Goal: Task Accomplishment & Management: Manage account settings

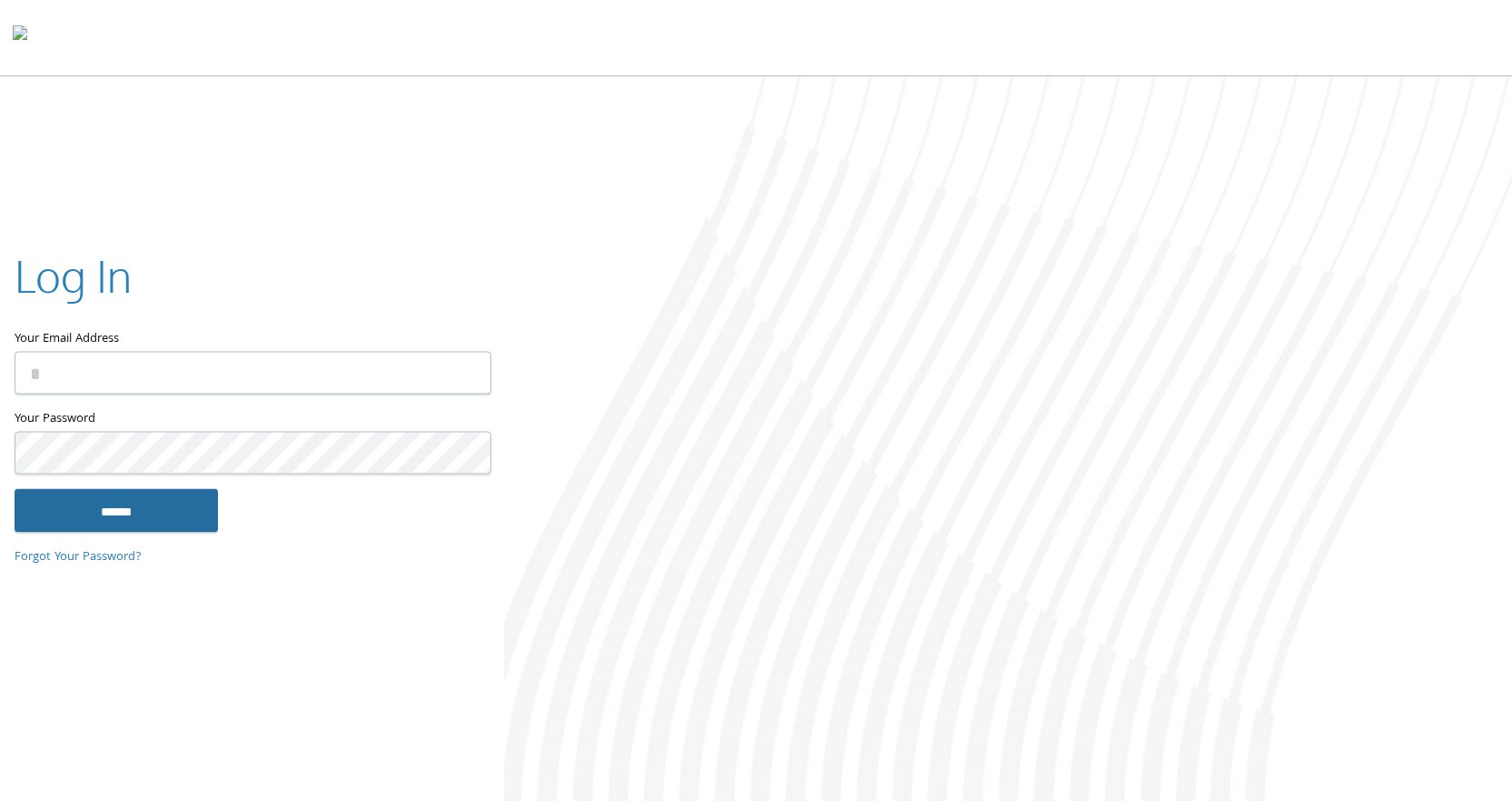
type input "**********"
click at [95, 503] on input "******" at bounding box center [116, 510] width 203 height 44
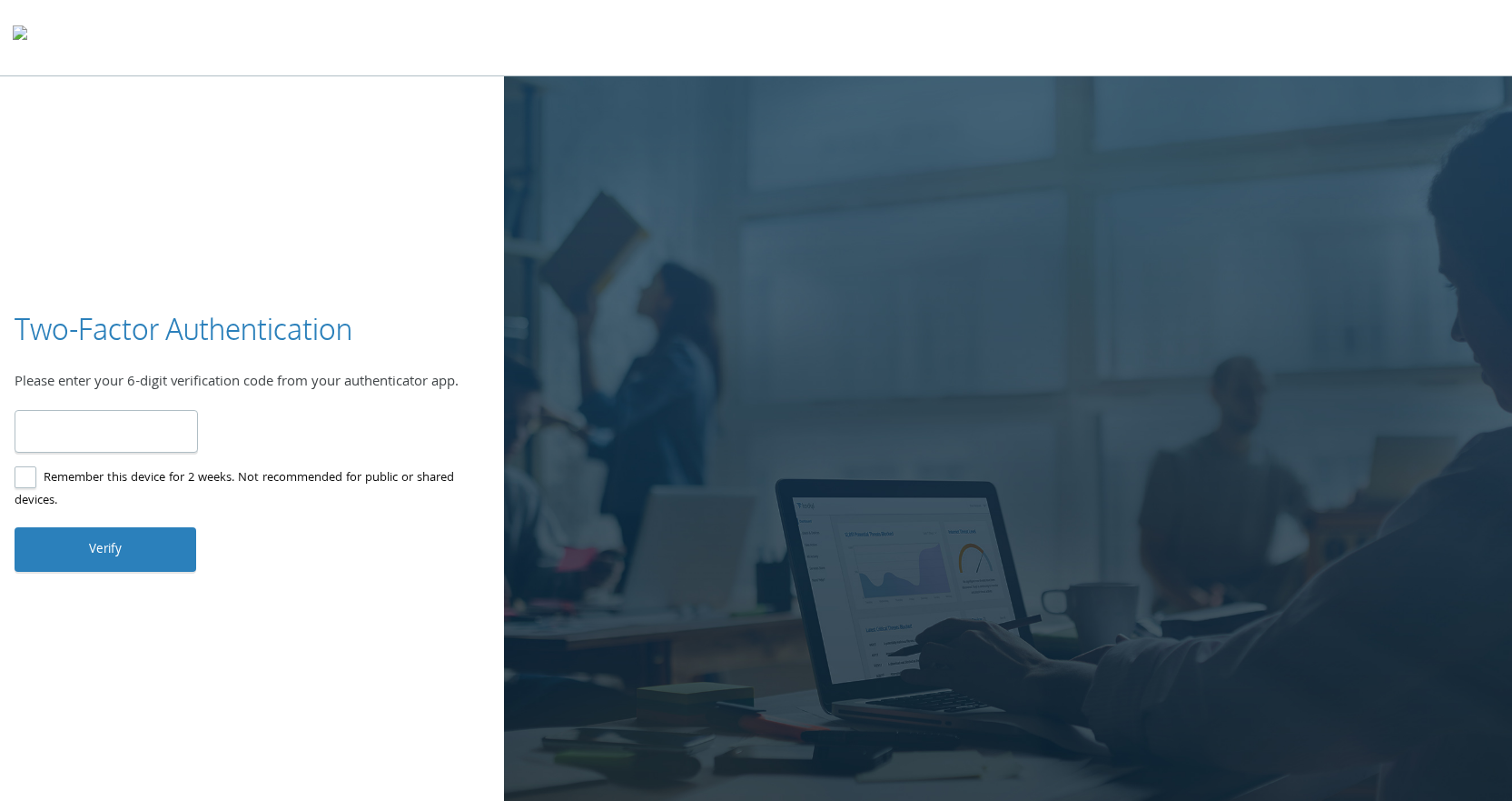
click at [109, 430] on input "number" at bounding box center [106, 431] width 184 height 43
type input "******"
